Goal: Task Accomplishment & Management: Use online tool/utility

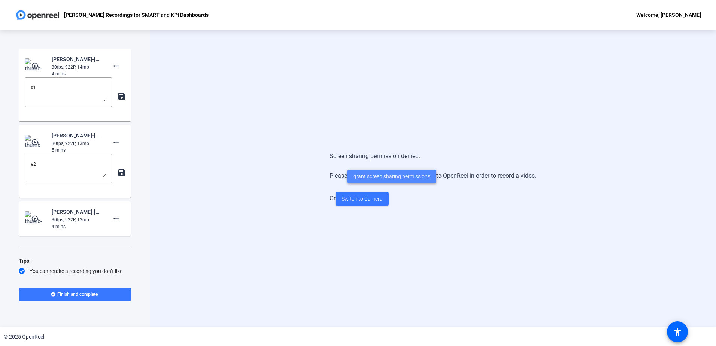
click at [386, 174] on span "grant screen sharing permissions" at bounding box center [391, 177] width 77 height 8
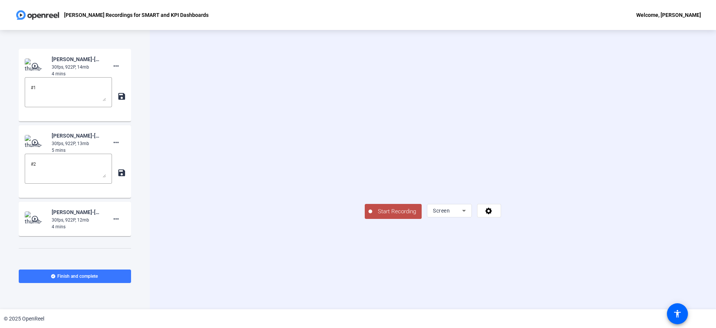
click at [372, 216] on span "Start Recording" at bounding box center [396, 211] width 49 height 9
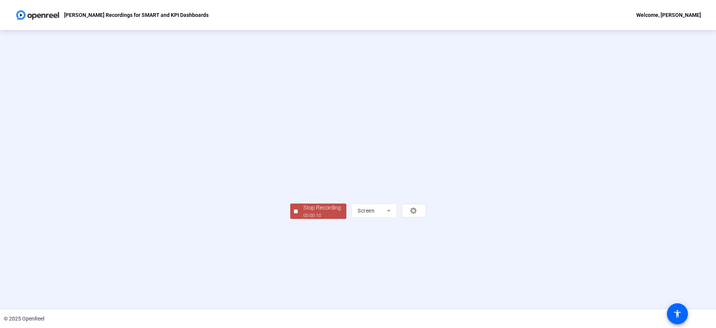
click at [303, 212] on div "Stop Recording" at bounding box center [321, 207] width 37 height 9
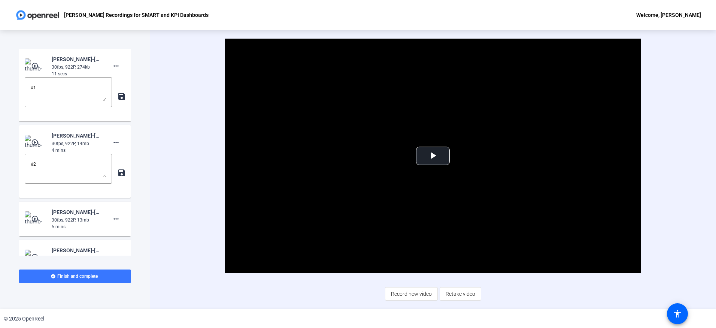
click at [188, 230] on div "Video Player is loading. Play Video Play Mute Current Time 0:00 / Duration 0:11…" at bounding box center [433, 169] width 566 height 279
click at [115, 64] on mat-icon "more_horiz" at bounding box center [116, 65] width 9 height 9
click at [116, 82] on span "Delete clip" at bounding box center [124, 81] width 30 height 9
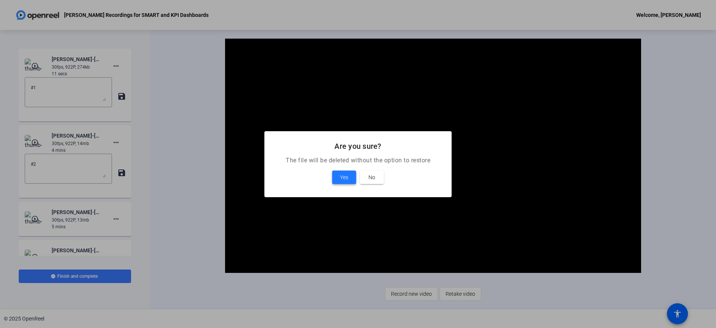
click at [341, 177] on span "Yes" at bounding box center [344, 177] width 8 height 9
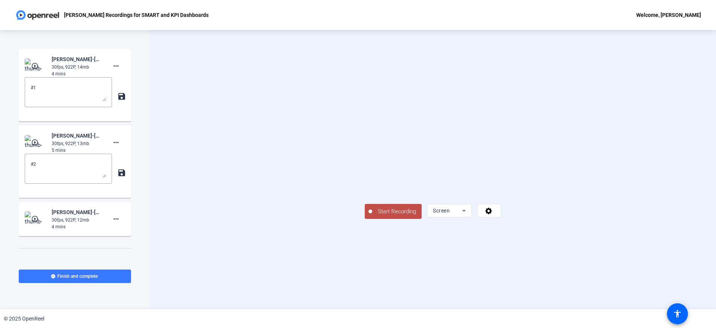
click at [365, 219] on button "Start Recording" at bounding box center [393, 211] width 57 height 15
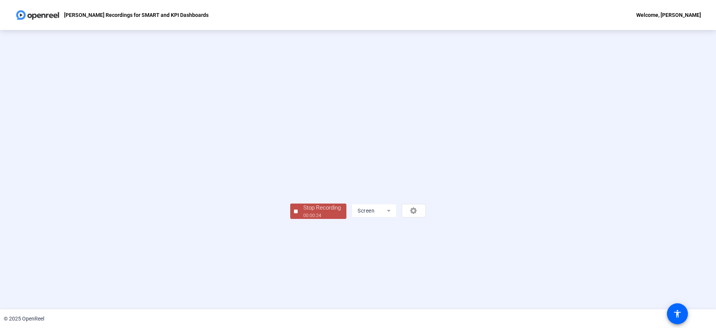
click at [303, 219] on div "00:00:24" at bounding box center [321, 215] width 37 height 7
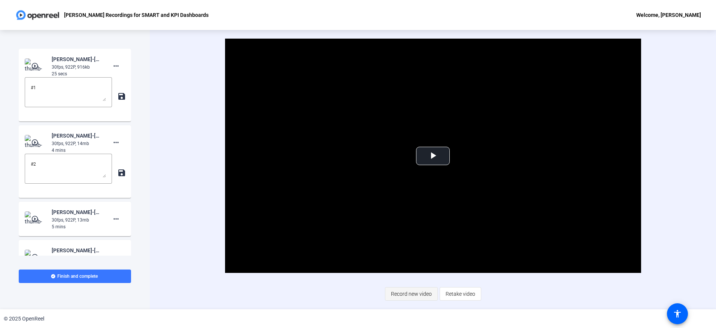
drag, startPoint x: 461, startPoint y: 294, endPoint x: 424, endPoint y: 297, distance: 37.2
click at [424, 297] on div "Record new video Retake video" at bounding box center [433, 293] width 96 height 13
drag, startPoint x: 423, startPoint y: 297, endPoint x: 423, endPoint y: 301, distance: 4.1
click at [423, 297] on span "Record new video" at bounding box center [411, 293] width 41 height 14
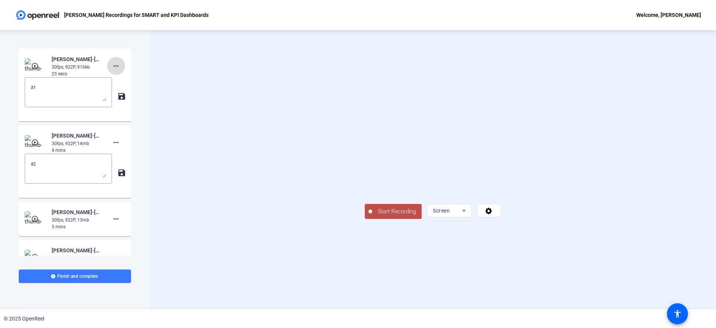
click at [115, 66] on mat-icon "more_horiz" at bounding box center [116, 65] width 9 height 9
click at [124, 80] on span "Delete clip" at bounding box center [124, 81] width 30 height 9
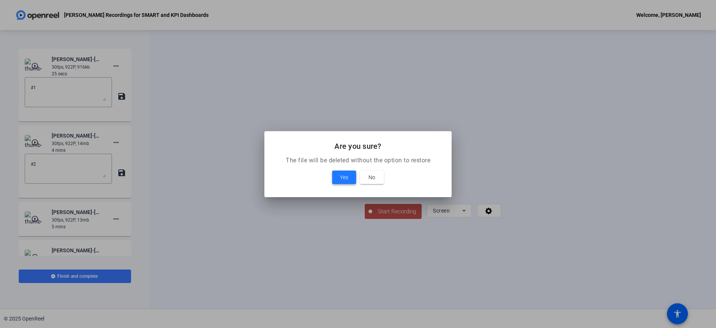
click at [351, 180] on span at bounding box center [344, 177] width 24 height 18
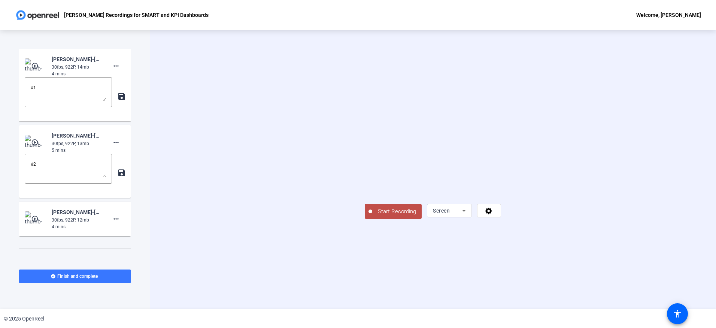
click at [372, 216] on span "Start Recording" at bounding box center [396, 211] width 49 height 9
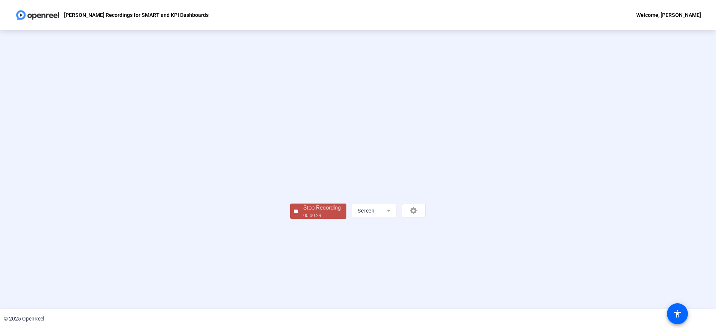
click at [303, 212] on div "Stop Recording" at bounding box center [321, 207] width 37 height 9
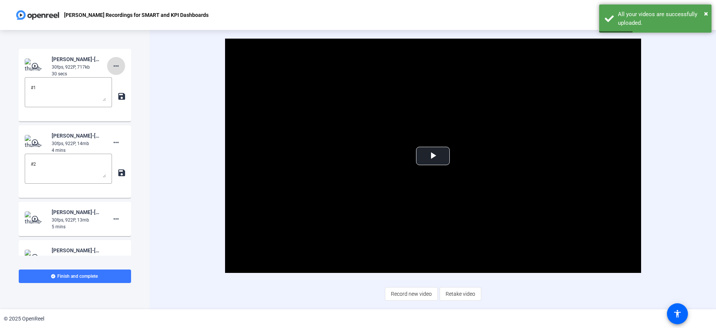
click at [116, 64] on mat-icon "more_horiz" at bounding box center [116, 65] width 9 height 9
click at [127, 81] on span "Delete clip" at bounding box center [124, 81] width 30 height 9
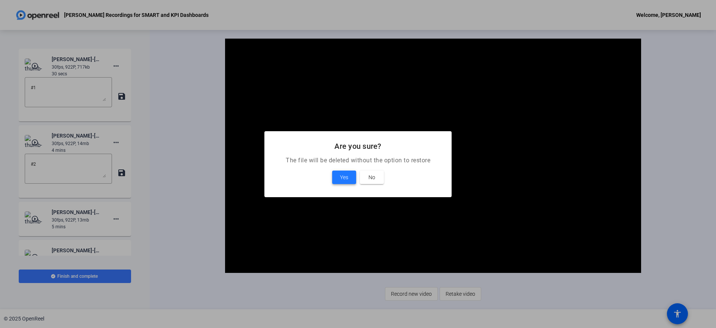
click at [346, 174] on span "Yes" at bounding box center [344, 177] width 8 height 9
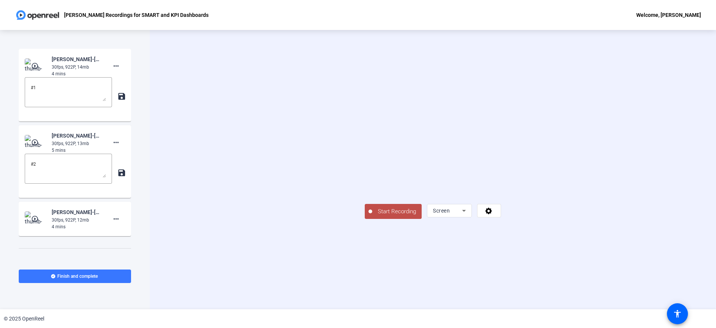
click at [372, 216] on span "Start Recording" at bounding box center [396, 211] width 49 height 9
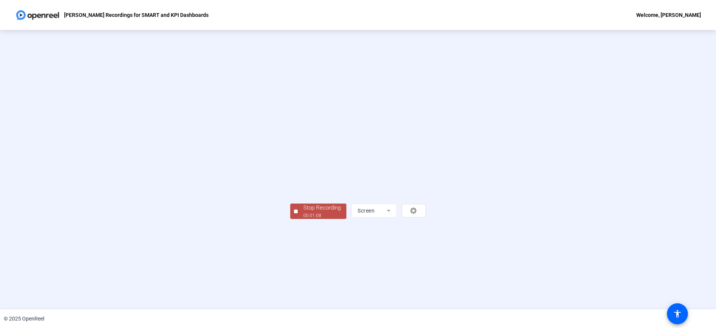
click at [303, 212] on div "Stop Recording" at bounding box center [321, 207] width 37 height 9
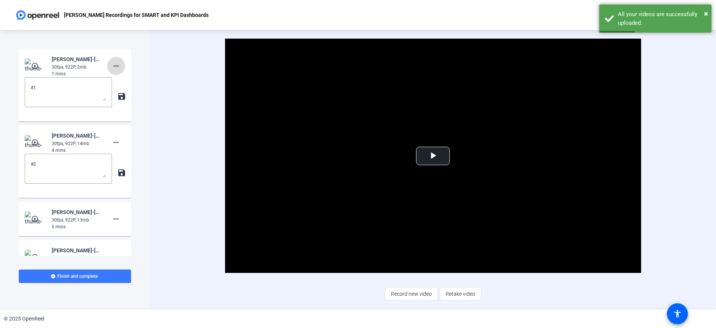
click at [112, 66] on mat-icon "more_horiz" at bounding box center [116, 65] width 9 height 9
click at [121, 81] on span "Delete clip" at bounding box center [124, 81] width 30 height 9
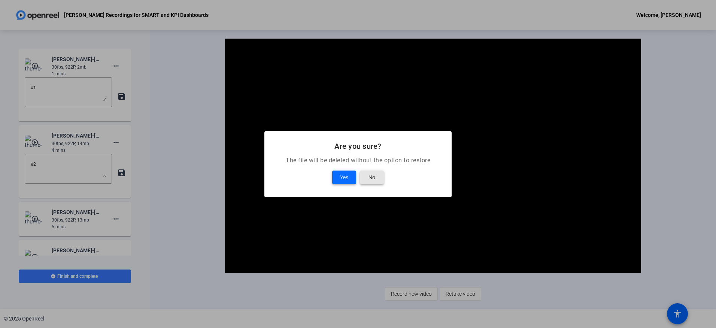
drag, startPoint x: 365, startPoint y: 183, endPoint x: 354, endPoint y: 179, distance: 12.1
click at [361, 183] on span at bounding box center [372, 177] width 24 height 18
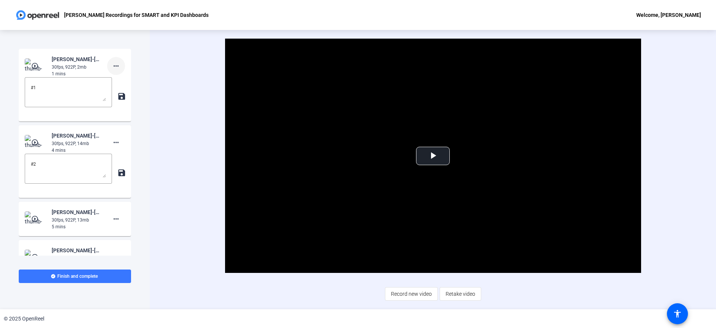
click at [114, 67] on mat-icon "more_horiz" at bounding box center [116, 65] width 9 height 9
click at [122, 79] on span "Delete clip" at bounding box center [124, 81] width 30 height 9
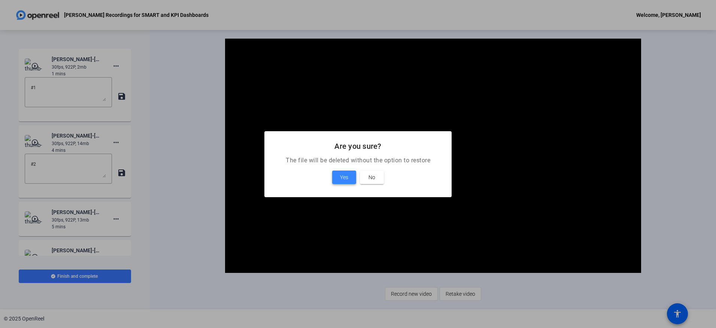
click at [352, 178] on span at bounding box center [344, 177] width 24 height 18
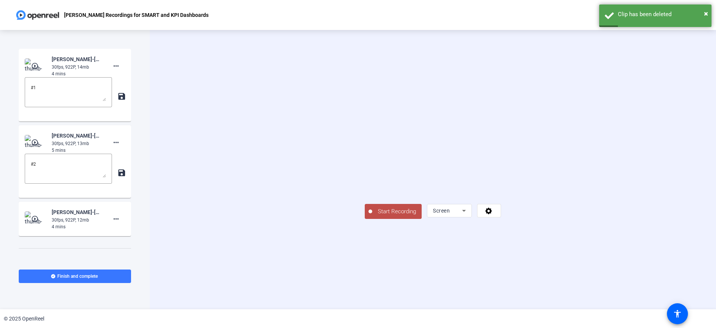
click at [372, 216] on span "Start Recording" at bounding box center [396, 211] width 49 height 9
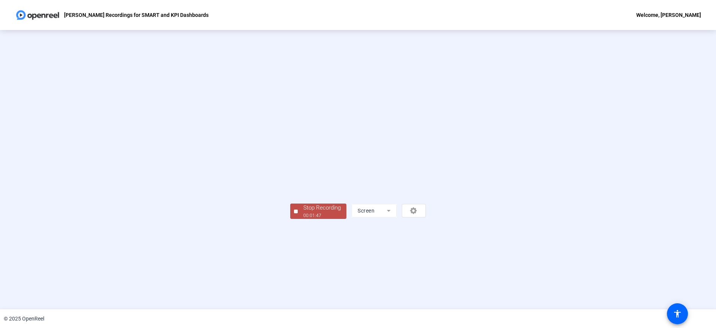
click at [303, 212] on div "Stop Recording" at bounding box center [321, 207] width 37 height 9
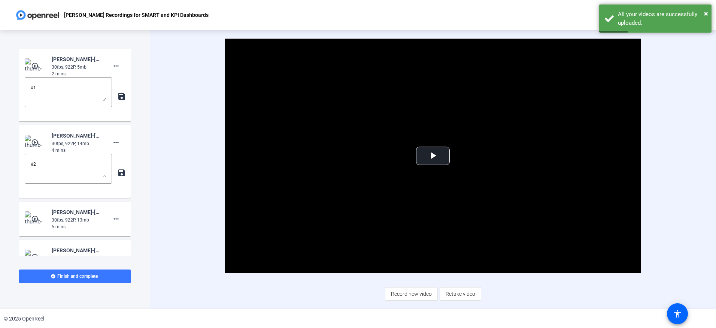
click at [687, 213] on div "Video Player is loading. Play Video Play Mute Current Time 0:00 / Duration 1:48…" at bounding box center [433, 169] width 566 height 279
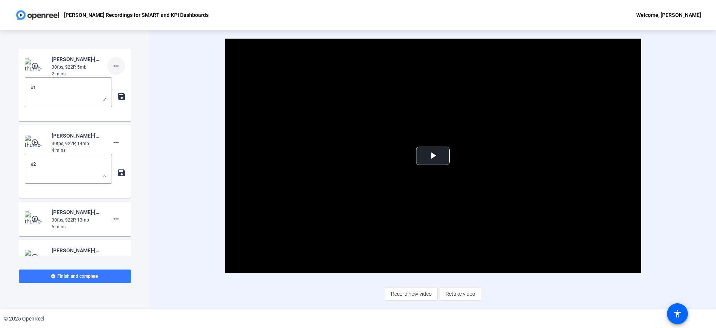
click at [112, 67] on mat-icon "more_horiz" at bounding box center [116, 65] width 9 height 9
click at [116, 82] on span "Delete clip" at bounding box center [124, 81] width 30 height 9
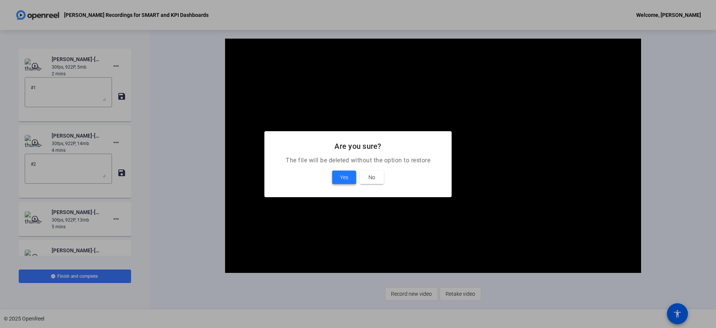
click at [339, 175] on span at bounding box center [344, 177] width 24 height 18
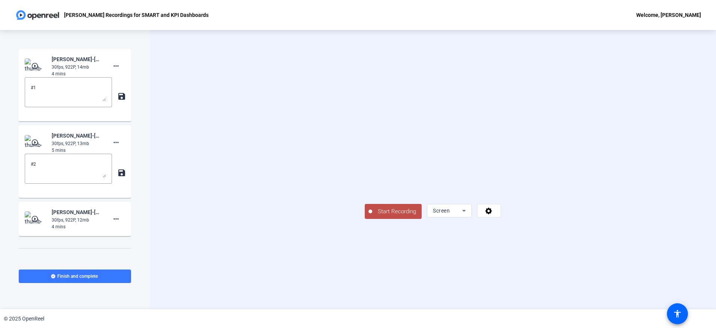
click at [372, 216] on span "Start Recording" at bounding box center [396, 211] width 49 height 9
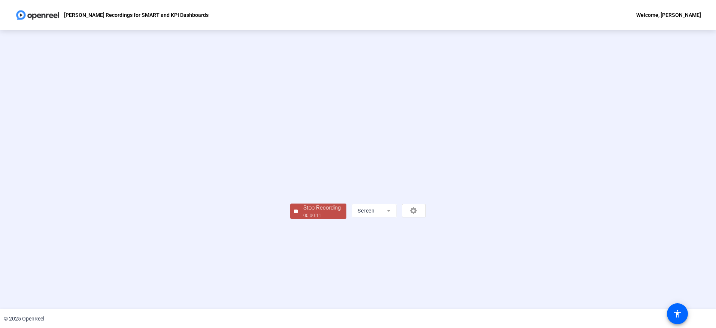
click at [303, 219] on div "00:00:11" at bounding box center [321, 215] width 37 height 7
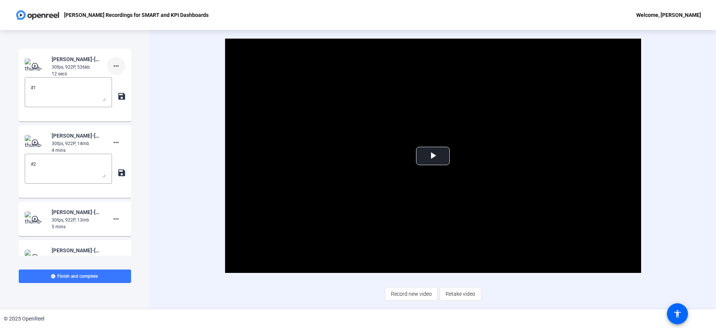
click at [115, 64] on mat-icon "more_horiz" at bounding box center [116, 65] width 9 height 9
click at [123, 81] on span "Delete clip" at bounding box center [124, 81] width 30 height 9
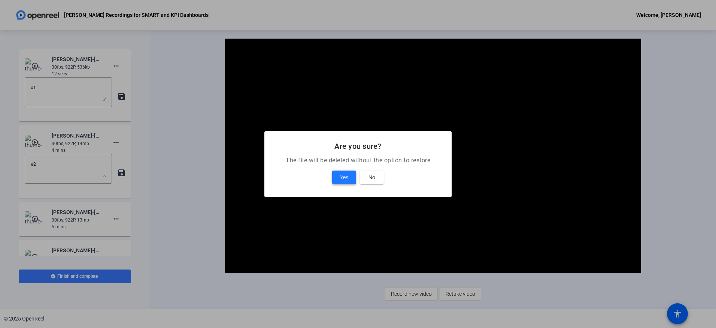
click at [342, 182] on span at bounding box center [344, 177] width 24 height 18
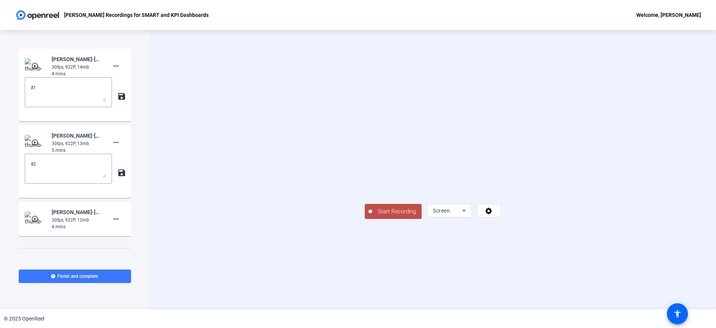
click at [365, 219] on button "Start Recording" at bounding box center [393, 211] width 57 height 15
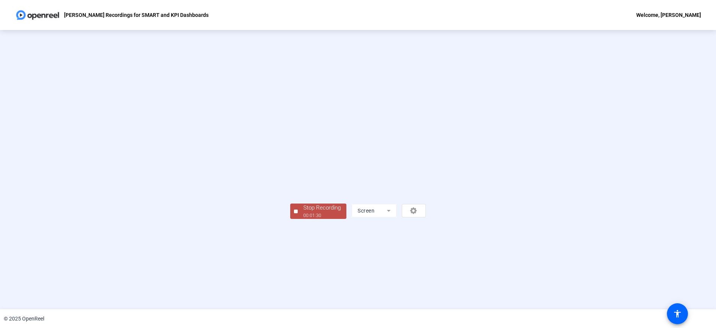
click at [303, 212] on div "Stop Recording" at bounding box center [321, 207] width 37 height 9
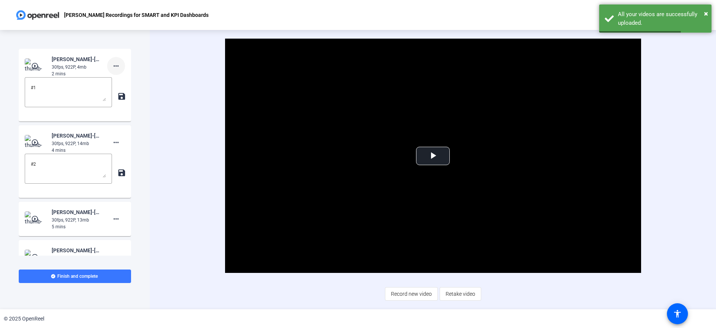
click at [114, 67] on mat-icon "more_horiz" at bounding box center [116, 65] width 9 height 9
click at [124, 82] on span "Delete clip" at bounding box center [124, 81] width 30 height 9
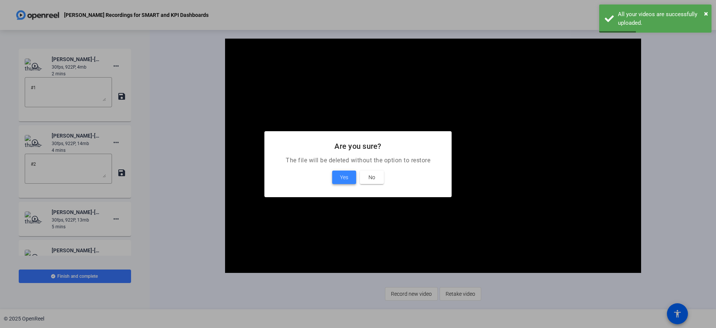
click at [340, 176] on span "Yes" at bounding box center [344, 177] width 8 height 9
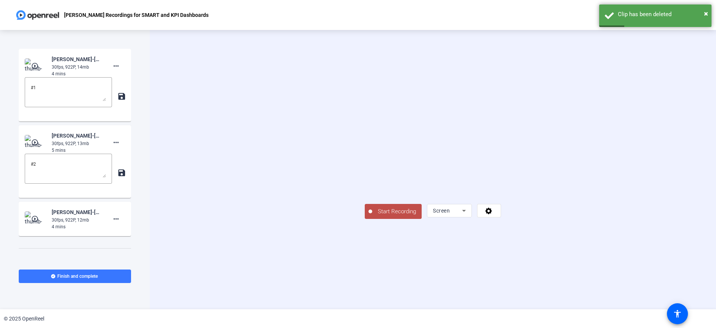
click at [372, 216] on span "Start Recording" at bounding box center [396, 211] width 49 height 9
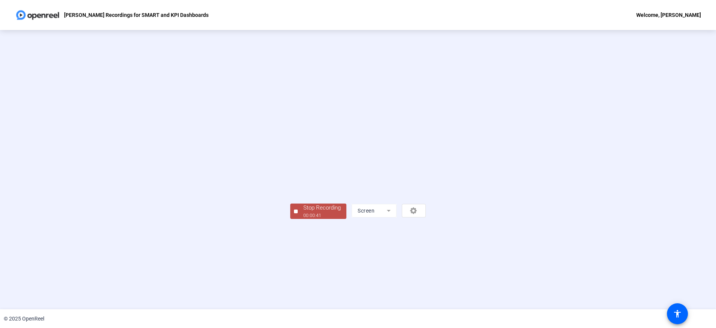
click at [303, 212] on div "Stop Recording" at bounding box center [321, 207] width 37 height 9
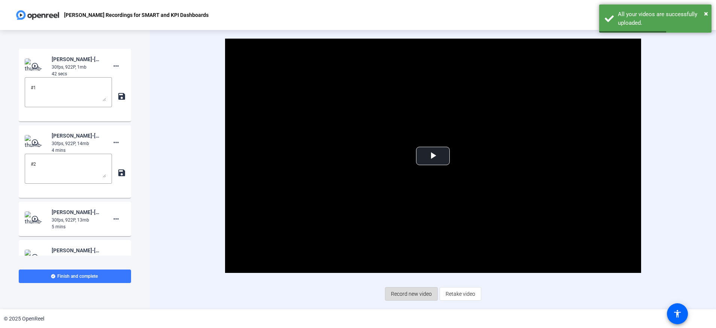
click at [424, 292] on span "Record new video" at bounding box center [411, 293] width 41 height 14
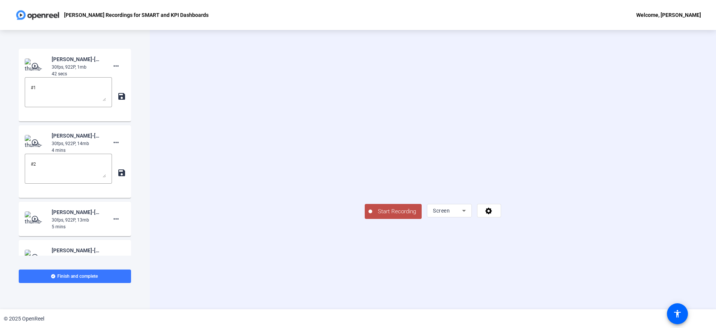
click at [372, 216] on span "Start Recording" at bounding box center [396, 211] width 49 height 9
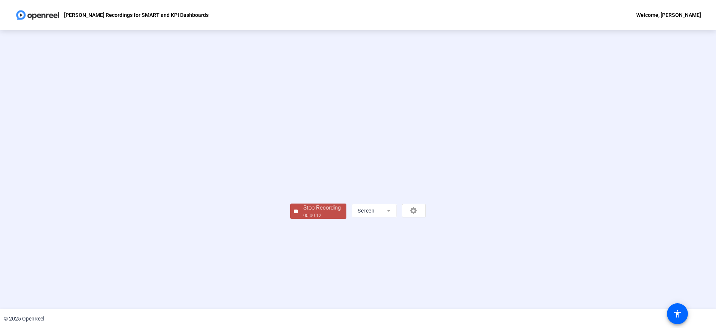
click at [303, 212] on div "Stop Recording" at bounding box center [321, 207] width 37 height 9
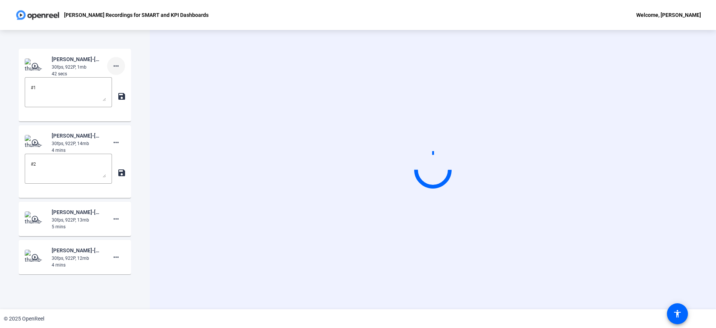
click at [116, 65] on mat-icon "more_horiz" at bounding box center [116, 65] width 9 height 9
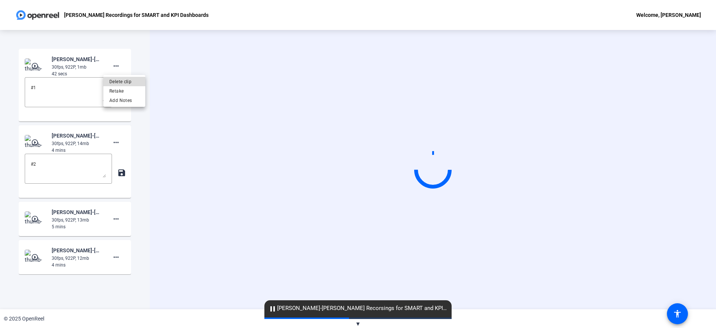
click at [122, 82] on span "Delete clip" at bounding box center [124, 81] width 30 height 9
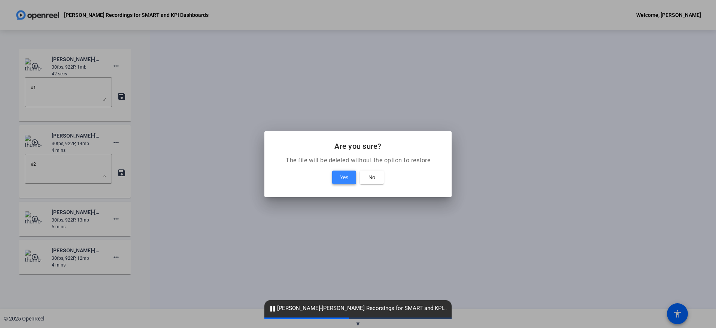
click at [340, 177] on span "Yes" at bounding box center [344, 177] width 8 height 9
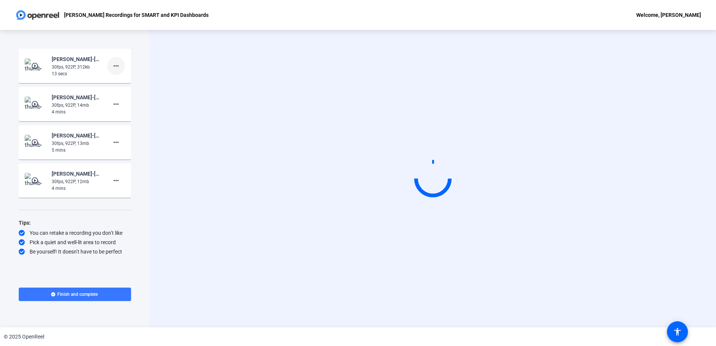
click at [112, 66] on mat-icon "more_horiz" at bounding box center [116, 65] width 9 height 9
click at [124, 80] on span "Delete clip" at bounding box center [128, 81] width 30 height 9
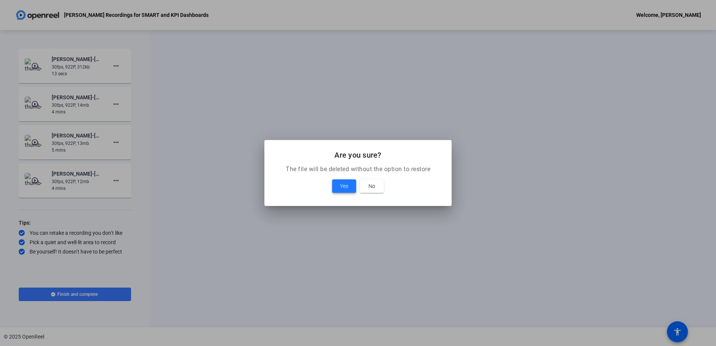
click at [344, 189] on span "Yes" at bounding box center [344, 186] width 8 height 9
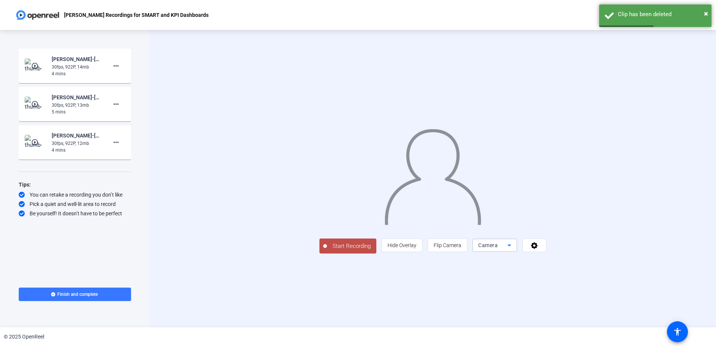
click at [511, 250] on mat-select "Camera" at bounding box center [494, 245] width 33 height 9
click at [579, 262] on span "Screen" at bounding box center [577, 260] width 14 height 9
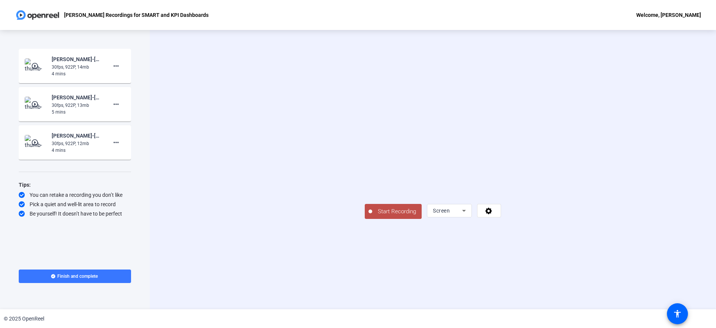
click at [372, 216] on span "Start Recording" at bounding box center [396, 211] width 49 height 9
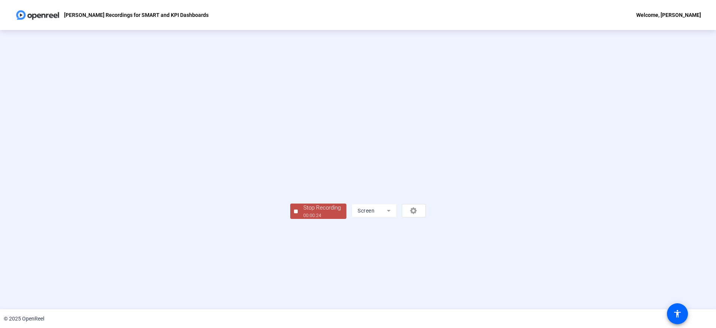
click at [303, 219] on div "00:00:24" at bounding box center [321, 215] width 37 height 7
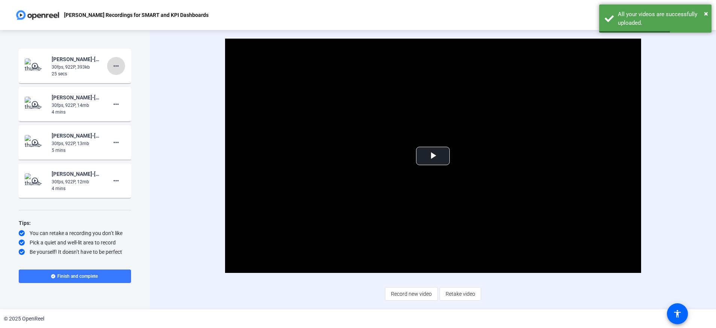
click at [118, 68] on mat-icon "more_horiz" at bounding box center [116, 65] width 9 height 9
click at [123, 79] on span "Delete clip" at bounding box center [128, 81] width 30 height 9
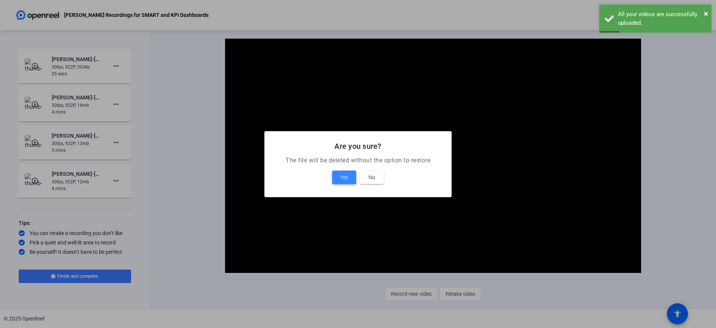
click at [341, 173] on span "Yes" at bounding box center [344, 177] width 8 height 9
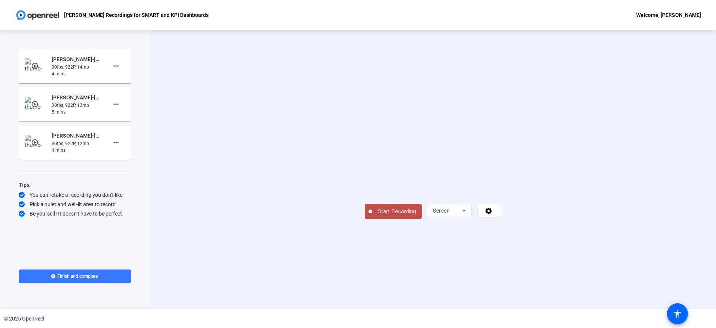
click at [372, 216] on span "Start Recording" at bounding box center [396, 211] width 49 height 9
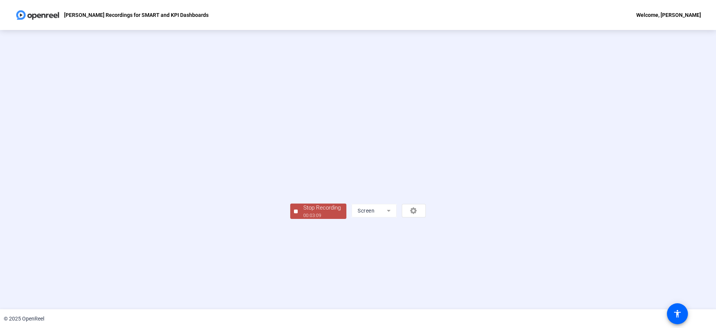
click at [303, 212] on div "Stop Recording" at bounding box center [321, 207] width 37 height 9
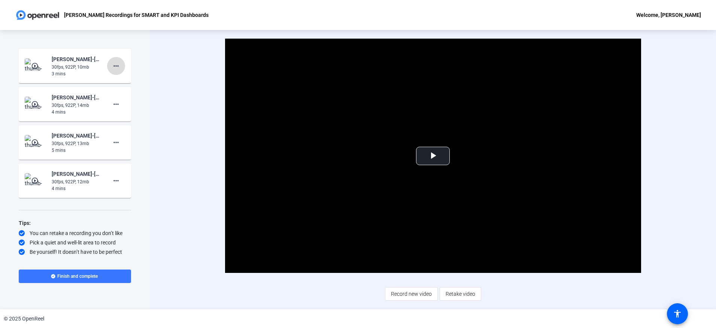
click at [116, 69] on mat-icon "more_horiz" at bounding box center [116, 65] width 9 height 9
click at [125, 100] on span "Add Notes" at bounding box center [128, 100] width 30 height 9
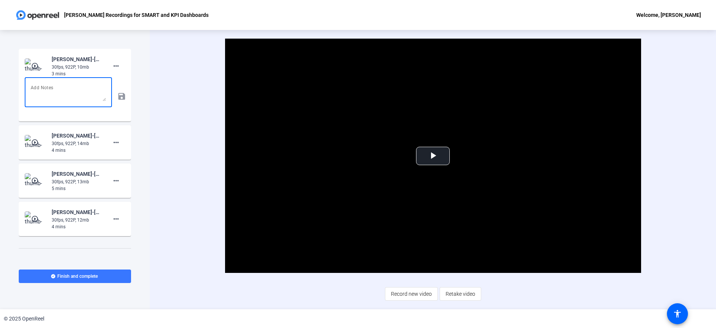
click at [68, 86] on textarea at bounding box center [68, 92] width 75 height 18
click at [35, 88] on textarea "#1-GL KPI" at bounding box center [68, 92] width 75 height 18
type textarea "#2-GL KPI"
click at [117, 98] on mat-icon "save" at bounding box center [121, 96] width 8 height 9
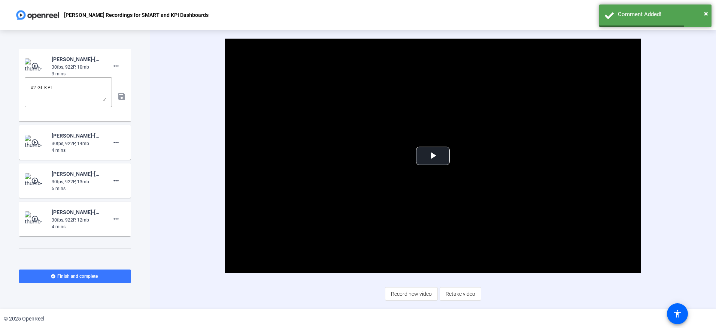
click at [147, 143] on div "Start Recording play_circle_outline [PERSON_NAME]-[PERSON_NAME] Recorsings for …" at bounding box center [75, 169] width 150 height 279
click at [407, 288] on span "Record new video" at bounding box center [411, 293] width 41 height 14
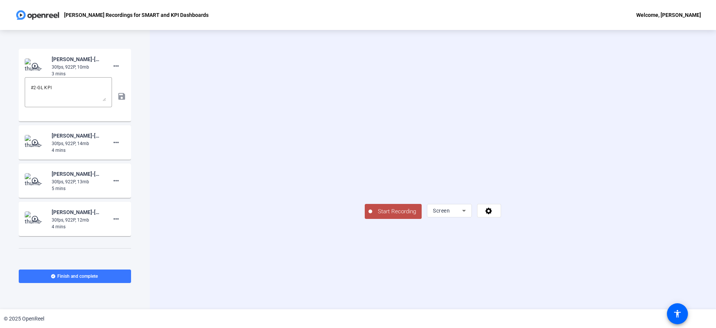
click at [372, 216] on span "Start Recording" at bounding box center [396, 211] width 49 height 9
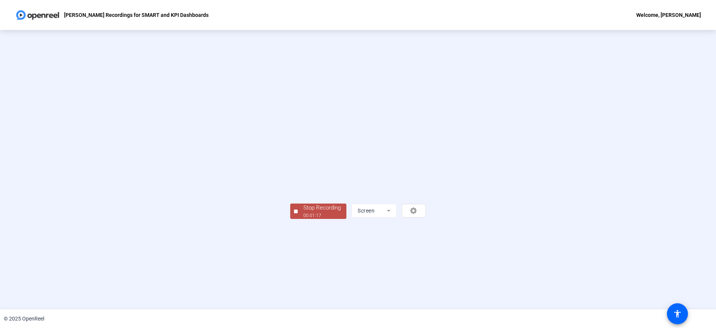
click at [176, 298] on div "Stop Recording 00:01:17 Screen" at bounding box center [358, 169] width 716 height 279
click at [303, 219] on div "00:01:17" at bounding box center [321, 215] width 37 height 7
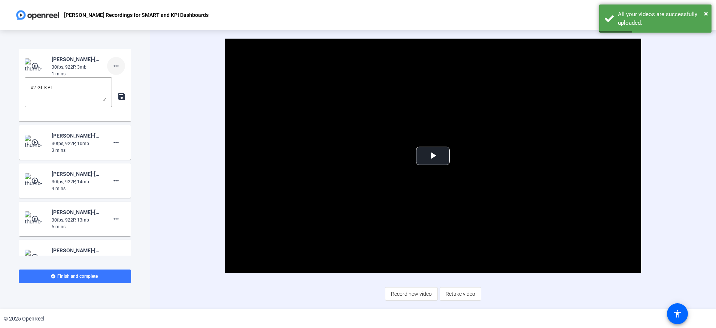
click at [112, 68] on mat-icon "more_horiz" at bounding box center [116, 65] width 9 height 9
click at [123, 81] on span "Delete clip" at bounding box center [124, 81] width 30 height 9
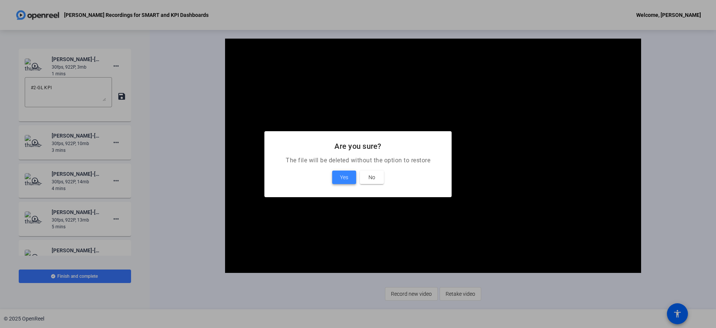
click at [347, 180] on span "Yes" at bounding box center [344, 177] width 8 height 9
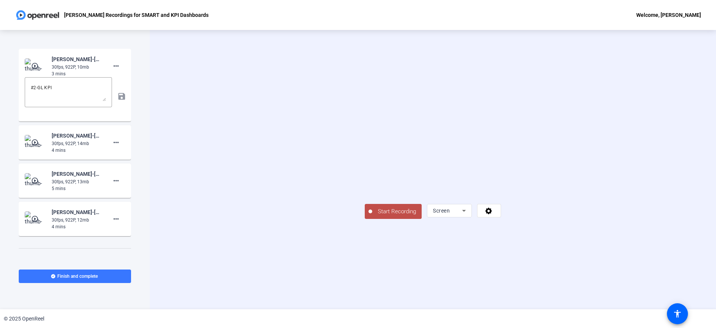
click at [372, 216] on span "Start Recording" at bounding box center [396, 211] width 49 height 9
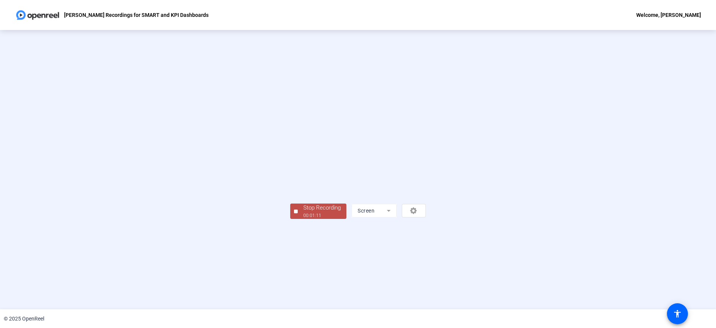
click at [303, 219] on div "00:01:11" at bounding box center [321, 215] width 37 height 7
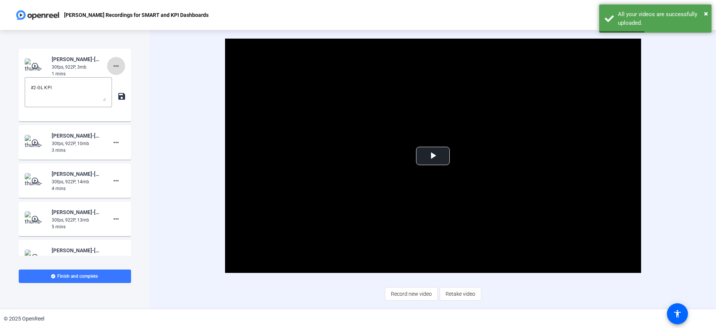
click at [113, 67] on mat-icon "more_horiz" at bounding box center [116, 65] width 9 height 9
click at [118, 82] on span "Delete clip" at bounding box center [124, 81] width 30 height 9
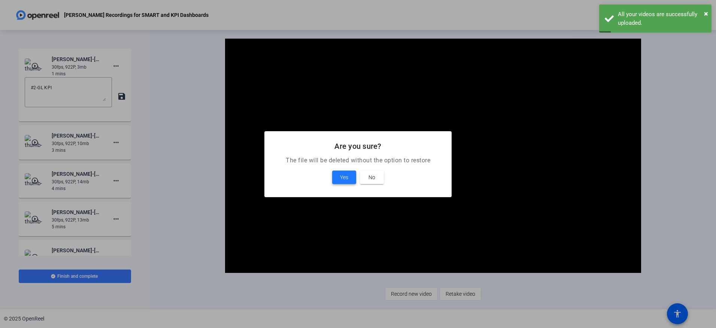
click at [345, 173] on span "Yes" at bounding box center [344, 177] width 8 height 9
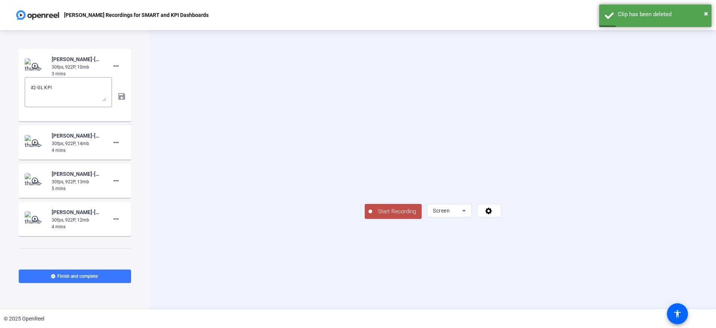
click at [372, 216] on span "Start Recording" at bounding box center [396, 211] width 49 height 9
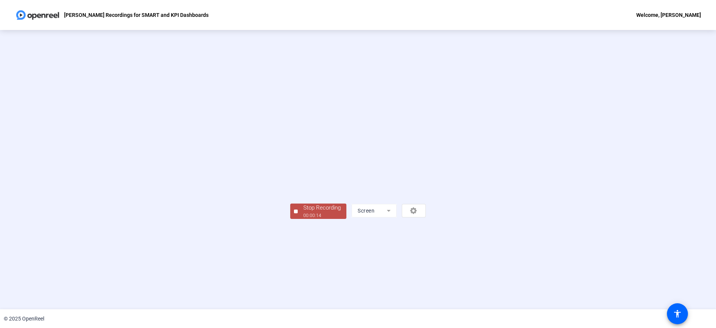
click at [303, 219] on div "00:00:14" at bounding box center [321, 215] width 37 height 7
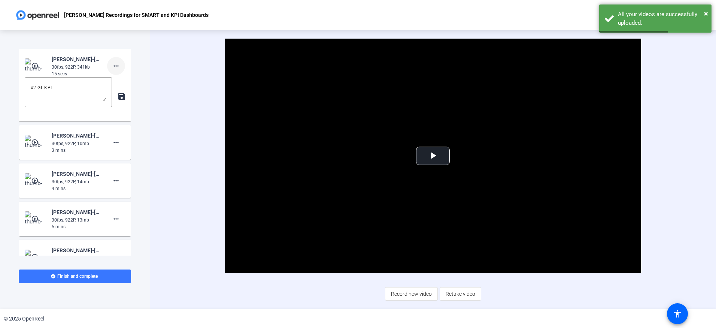
click at [112, 64] on mat-icon "more_horiz" at bounding box center [116, 65] width 9 height 9
click at [128, 81] on span "Delete clip" at bounding box center [124, 81] width 30 height 9
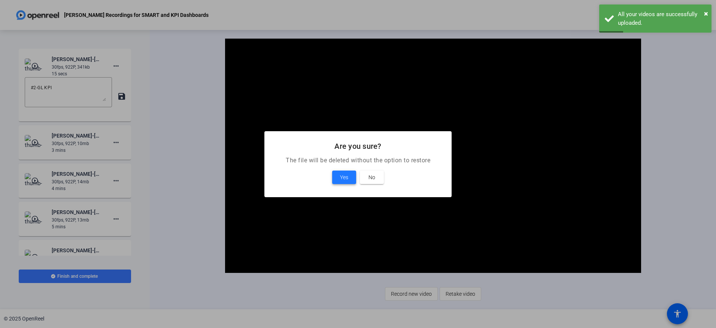
click at [339, 175] on span at bounding box center [344, 177] width 24 height 18
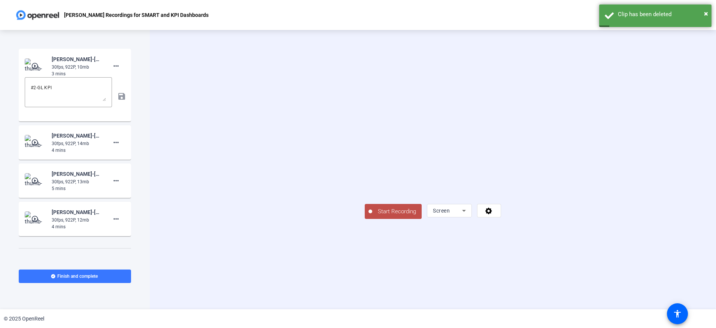
click at [365, 219] on button "Start Recording" at bounding box center [393, 211] width 57 height 15
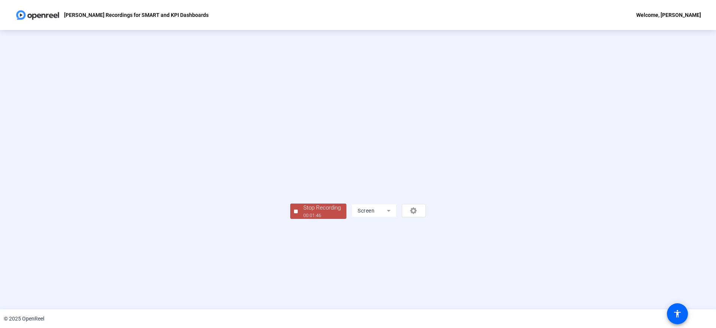
click at [303, 219] on div "00:01:46" at bounding box center [321, 215] width 37 height 7
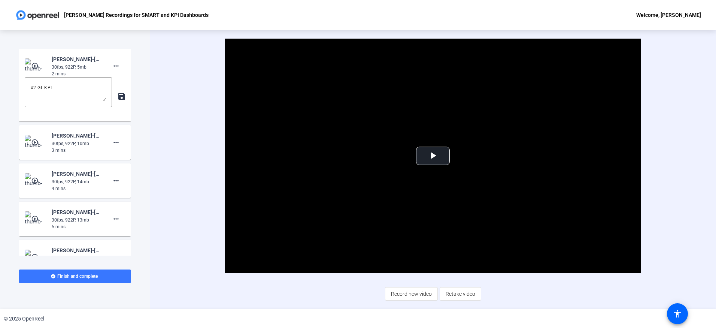
click at [666, 110] on div "Video Player is loading. Play Video Play Mute Current Time 0:00 / Duration 1:47…" at bounding box center [432, 156] width 481 height 234
click at [114, 67] on mat-icon "more_horiz" at bounding box center [116, 65] width 9 height 9
click at [114, 85] on span "Delete clip" at bounding box center [124, 81] width 30 height 9
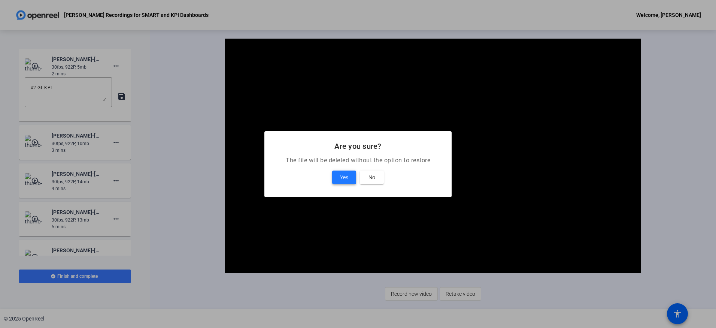
click at [341, 179] on span "Yes" at bounding box center [344, 177] width 8 height 9
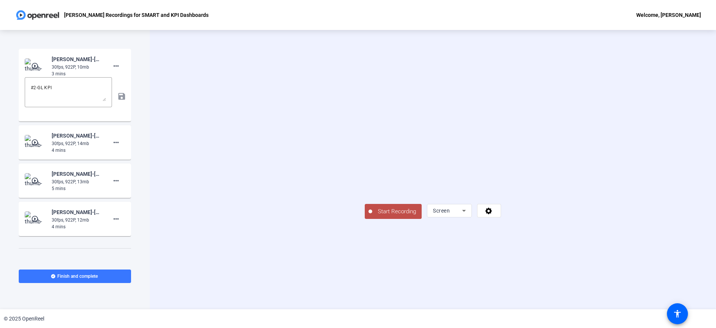
click at [372, 216] on span "Start Recording" at bounding box center [396, 211] width 49 height 9
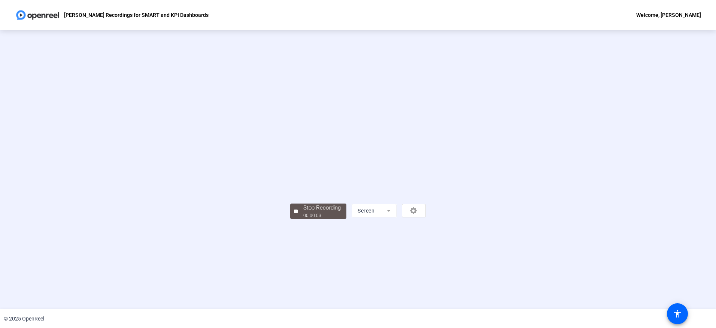
click at [425, 219] on div "Stop Recording 00:00:03 Screen" at bounding box center [358, 169] width 136 height 98
click at [303, 219] on div "00:00:07" at bounding box center [321, 215] width 37 height 7
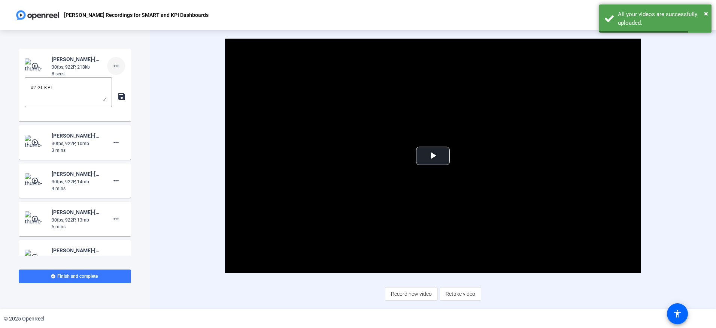
click at [112, 68] on mat-icon "more_horiz" at bounding box center [116, 65] width 9 height 9
click at [116, 80] on span "Delete clip" at bounding box center [124, 81] width 30 height 9
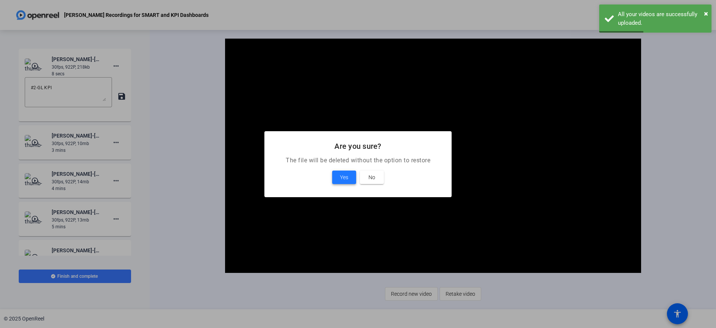
click at [341, 173] on span "Yes" at bounding box center [344, 177] width 8 height 9
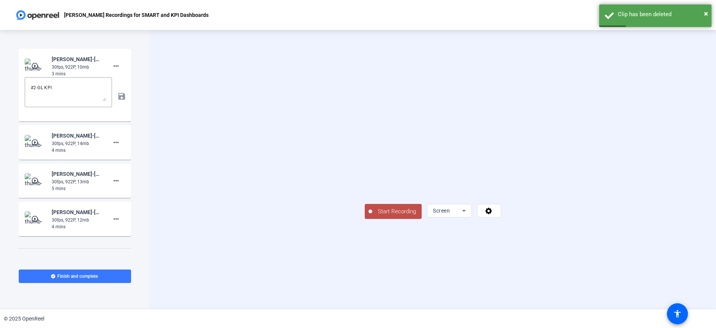
click at [372, 216] on span "Start Recording" at bounding box center [396, 211] width 49 height 9
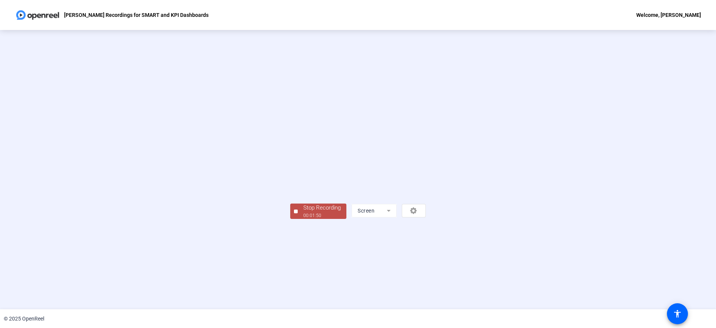
click at [303, 212] on div "Stop Recording" at bounding box center [321, 207] width 37 height 9
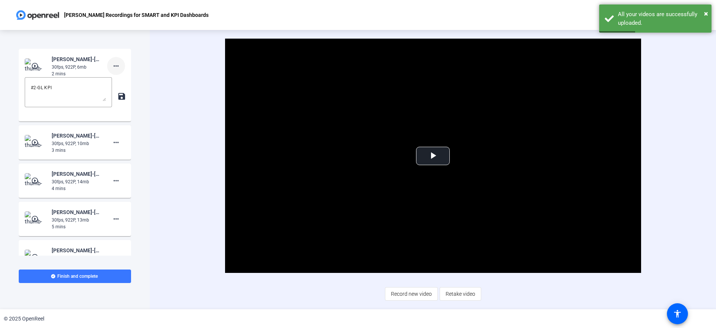
click at [112, 64] on mat-icon "more_horiz" at bounding box center [116, 65] width 9 height 9
click at [120, 81] on span "Delete clip" at bounding box center [124, 81] width 30 height 9
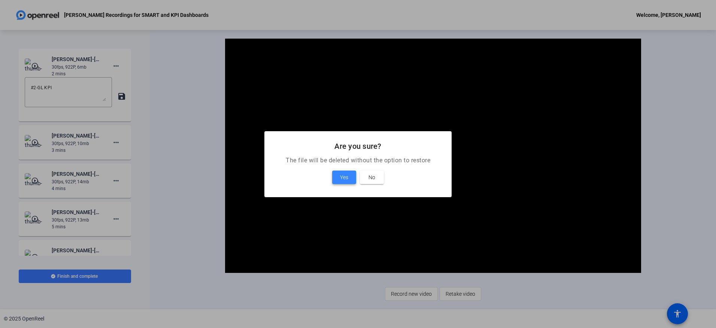
click at [347, 179] on span "Yes" at bounding box center [344, 177] width 8 height 9
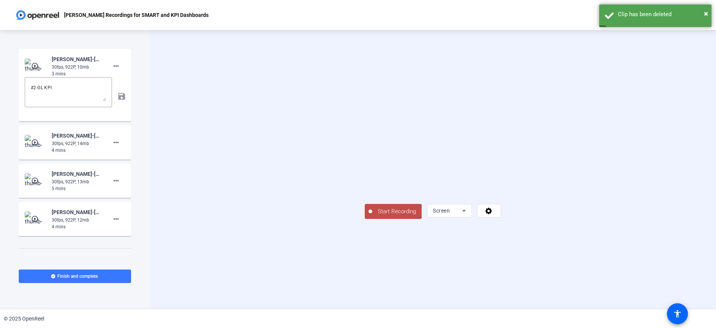
click at [372, 216] on span "Start Recording" at bounding box center [396, 211] width 49 height 9
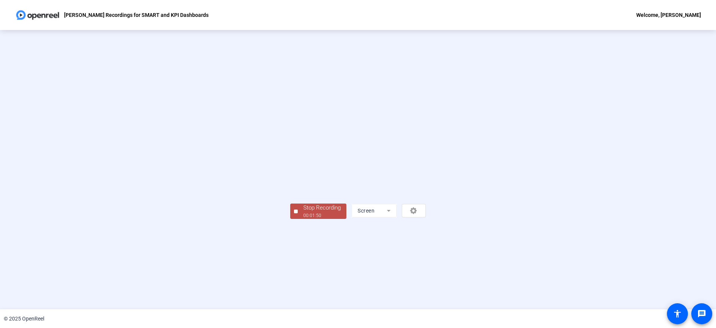
click at [303, 212] on div "Stop Recording" at bounding box center [321, 207] width 37 height 9
